Goal: Book appointment/travel/reservation

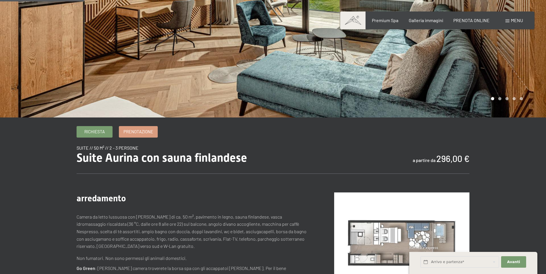
scroll to position [115, 0]
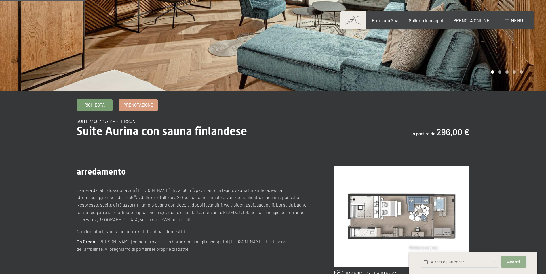
click at [510, 260] on span "Avanti" at bounding box center [513, 262] width 13 height 5
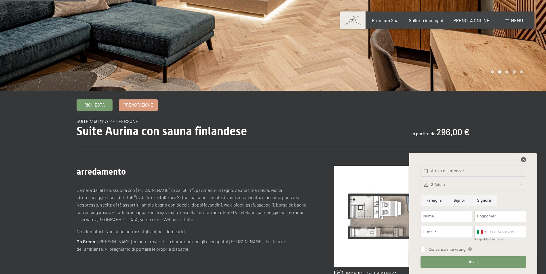
click at [521, 159] on icon at bounding box center [523, 159] width 5 height 5
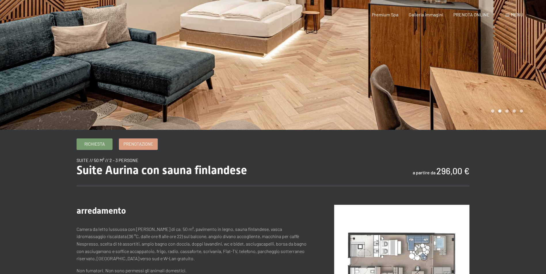
scroll to position [0, 0]
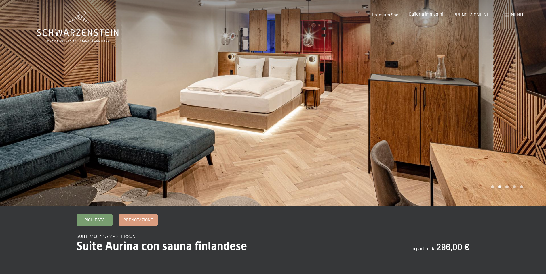
click at [421, 12] on span "Galleria immagini" at bounding box center [426, 13] width 35 height 5
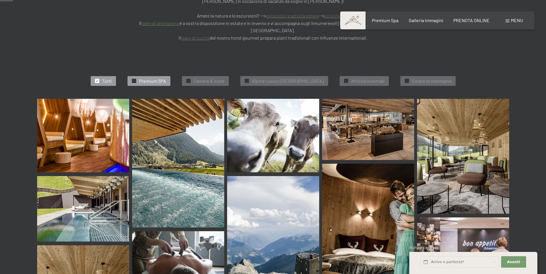
click at [155, 78] on span "Premium SPA" at bounding box center [152, 81] width 27 height 6
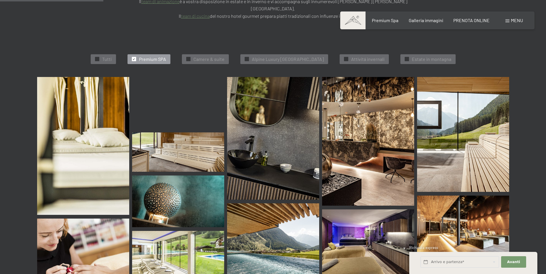
scroll to position [232, 0]
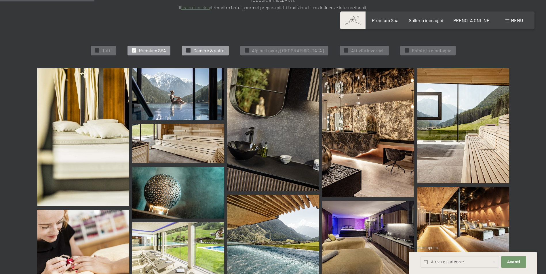
click at [202, 46] on div "✓ Camere & suite" at bounding box center [205, 51] width 47 height 10
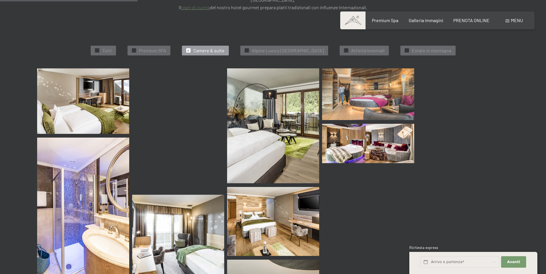
scroll to position [174, 0]
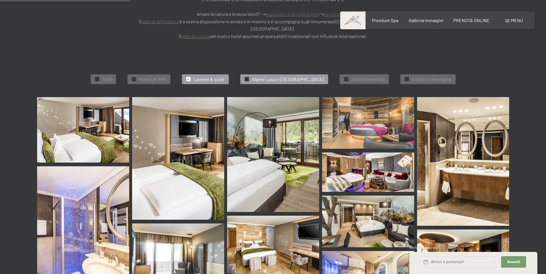
click at [278, 76] on span "Alpine Luxury SPA Resort Schwarzenstein" at bounding box center [288, 79] width 72 height 6
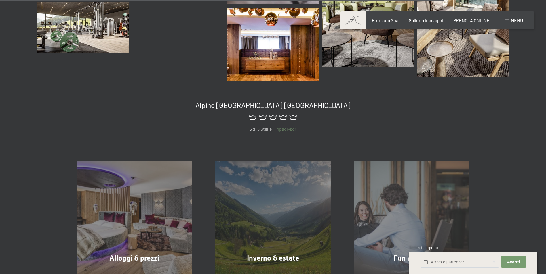
scroll to position [1037, 0]
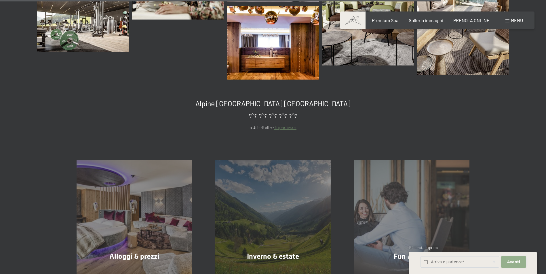
click at [516, 263] on span "Avanti" at bounding box center [513, 262] width 13 height 5
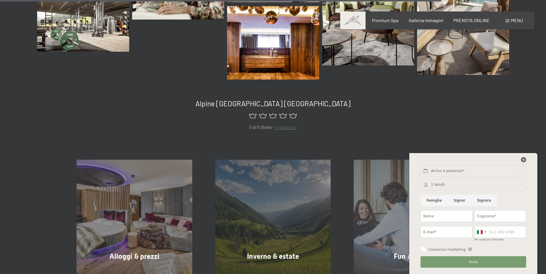
click at [522, 160] on icon at bounding box center [523, 159] width 5 height 5
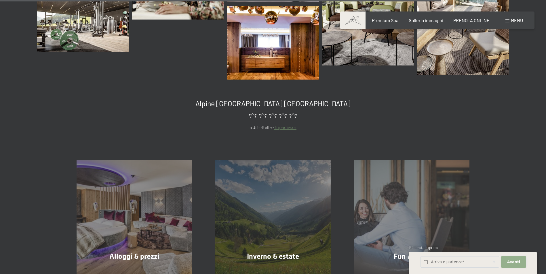
click at [515, 262] on span "Avanti" at bounding box center [513, 262] width 13 height 5
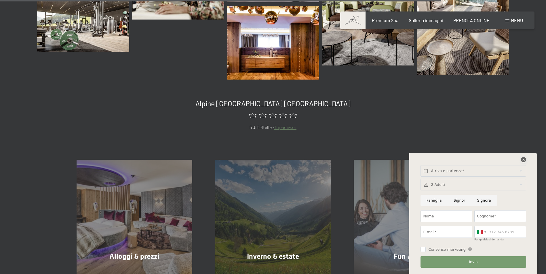
click at [523, 161] on icon at bounding box center [523, 159] width 5 height 5
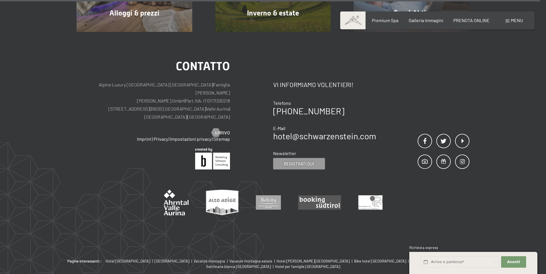
scroll to position [1284, 0]
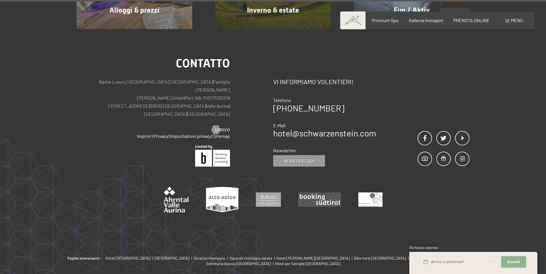
click at [508, 264] on span "Avanti" at bounding box center [513, 262] width 13 height 5
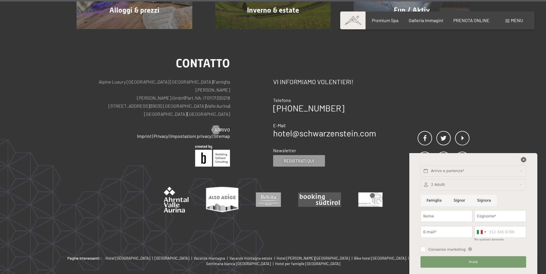
click at [523, 162] on icon at bounding box center [523, 159] width 5 height 5
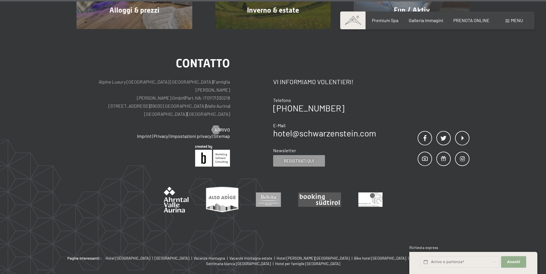
click at [516, 265] on button "Avanti Nascondere i campi dell'indirizzo" at bounding box center [513, 263] width 25 height 12
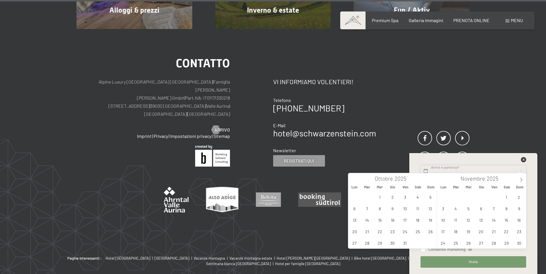
click at [522, 181] on icon at bounding box center [521, 180] width 4 height 4
click at [468, 234] on span "24" at bounding box center [468, 231] width 11 height 11
click at [520, 232] on span "28" at bounding box center [518, 231] width 11 height 11
type input "Mer. 24/12/2025 - Dom. 28/12/2025"
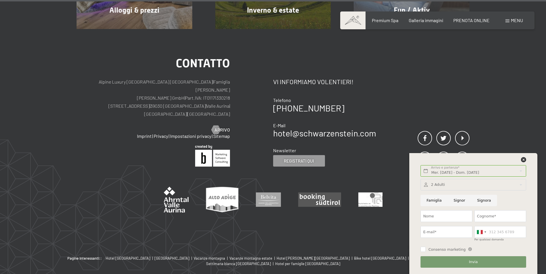
click at [433, 200] on input "Famiglia" at bounding box center [433, 201] width 27 height 12
radio input "true"
click at [461, 201] on input "Signor" at bounding box center [459, 201] width 24 height 12
radio input "true"
click at [453, 215] on input "Nome" at bounding box center [446, 217] width 52 height 12
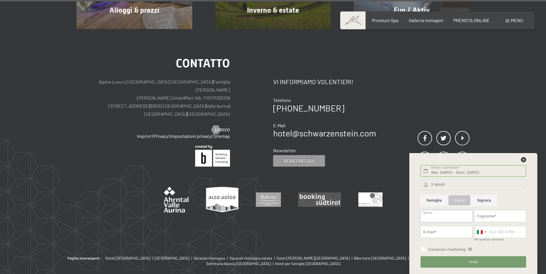
type input "SERGGIO"
type input "LONGHI"
type input "sergio.longhi@autotrasportilonghi.it"
type input "3355831199"
click at [423, 251] on input "Consenso marketing" at bounding box center [422, 249] width 5 height 5
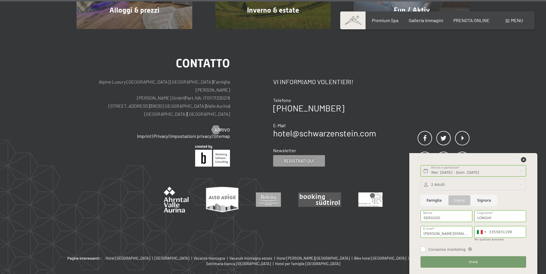
checkbox input "true"
click at [469, 260] on span "Invia" at bounding box center [473, 262] width 9 height 5
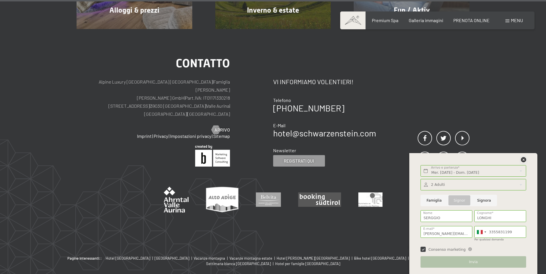
drag, startPoint x: 522, startPoint y: 159, endPoint x: 485, endPoint y: 142, distance: 40.8
click at [521, 159] on icon at bounding box center [523, 159] width 5 height 5
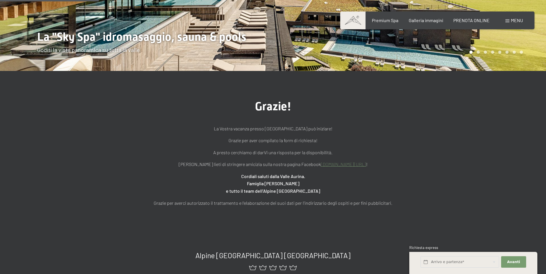
scroll to position [144, 0]
